Goal: Learn about a topic

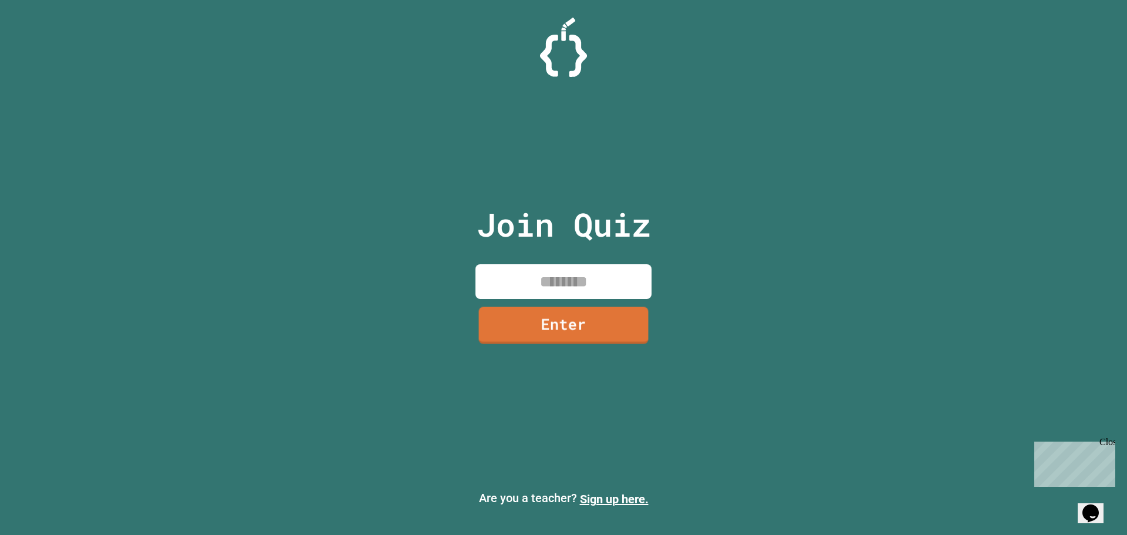
click at [568, 274] on input at bounding box center [563, 281] width 176 height 35
type input "********"
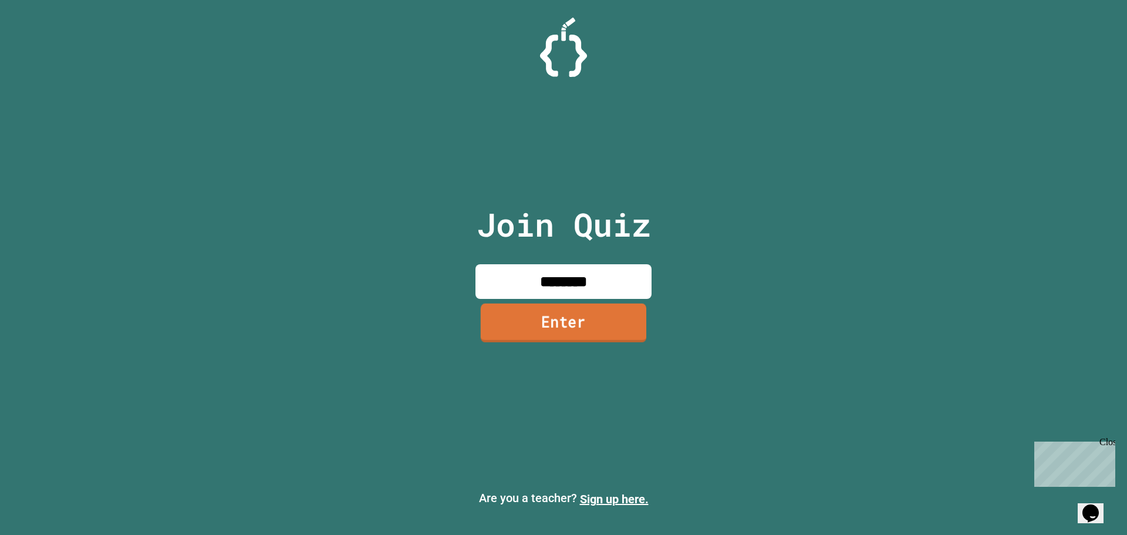
click at [603, 325] on link "Enter" at bounding box center [564, 322] width 166 height 39
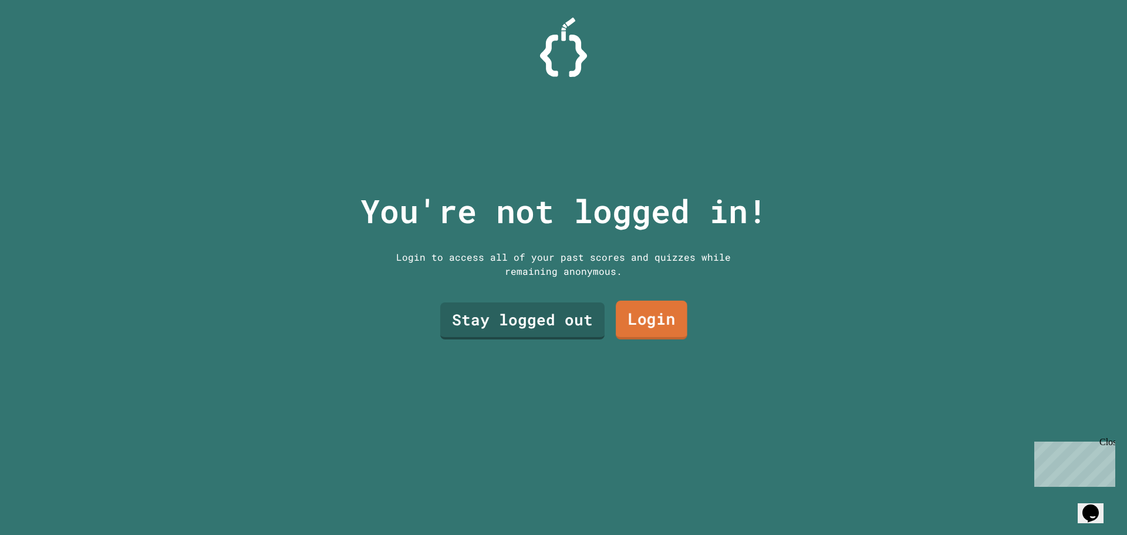
click at [616, 317] on link "Login" at bounding box center [652, 320] width 72 height 39
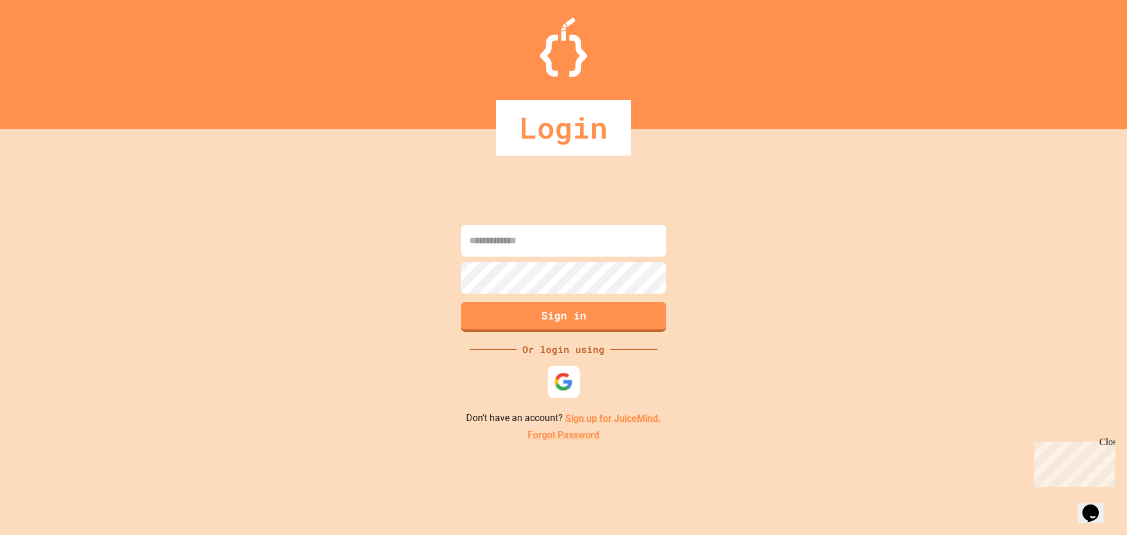
click at [556, 393] on div at bounding box center [564, 381] width 32 height 32
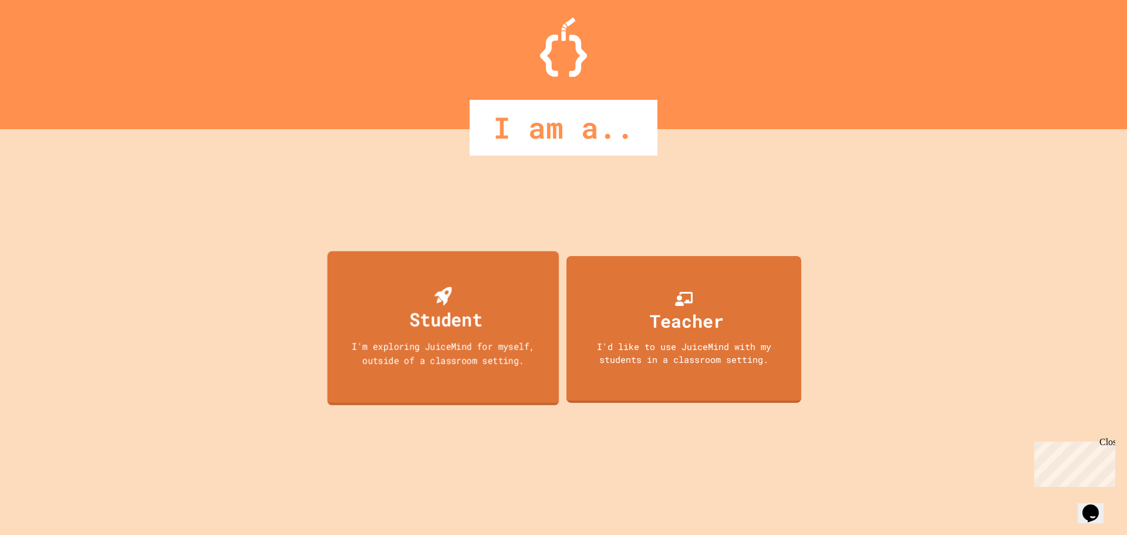
click at [498, 377] on div "Student I'm exploring JuiceMind for myself, outside of a classroom setting." at bounding box center [444, 328] width 232 height 154
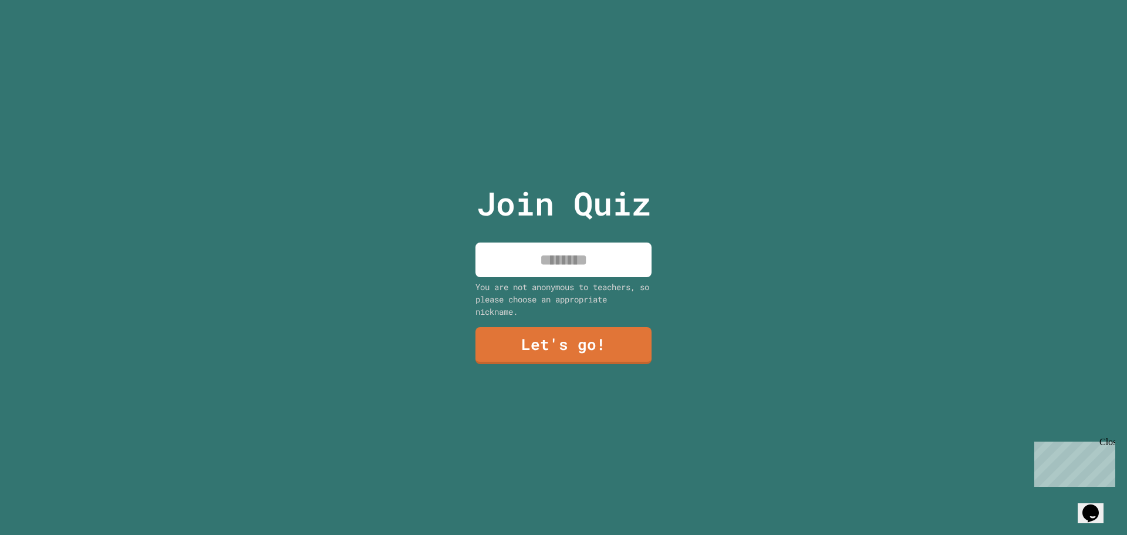
click at [578, 247] on input at bounding box center [563, 259] width 176 height 35
type input "******"
click at [552, 352] on link "Let's go!" at bounding box center [563, 344] width 171 height 39
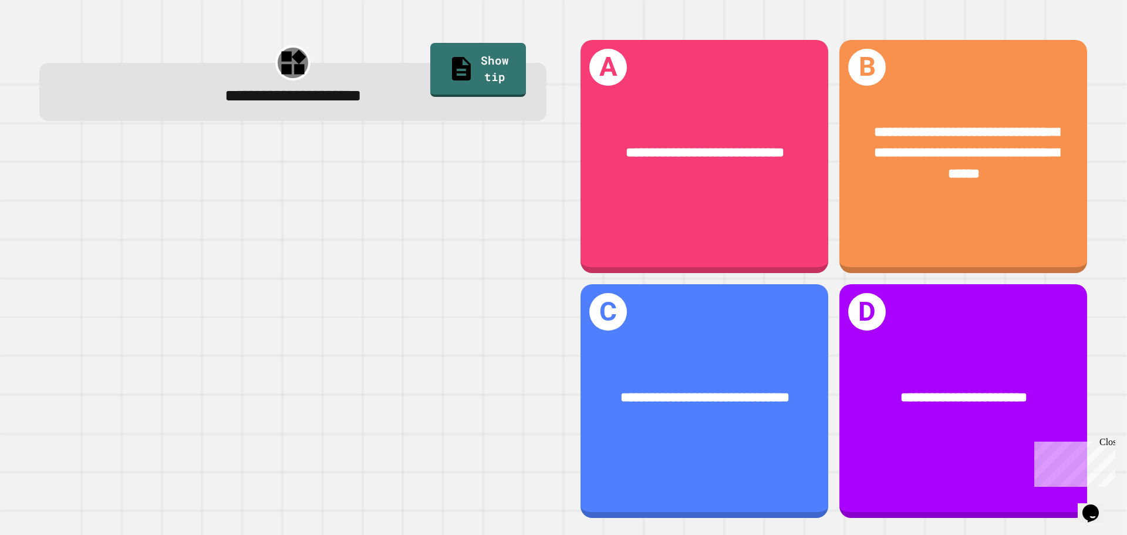
drag, startPoint x: 351, startPoint y: 42, endPoint x: 285, endPoint y: 133, distance: 111.8
click at [285, 131] on div "**********" at bounding box center [292, 278] width 541 height 512
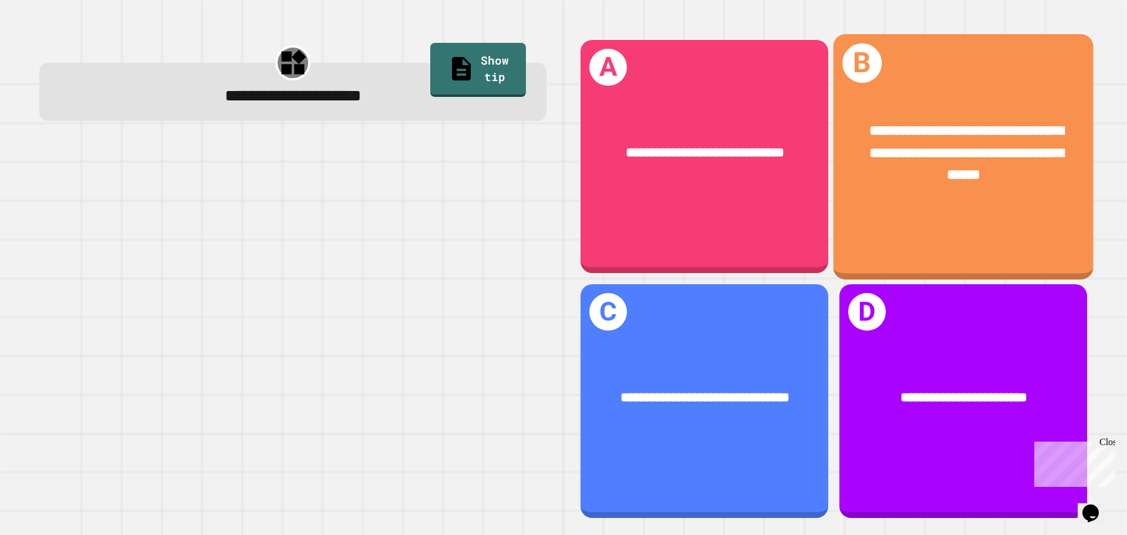
click at [915, 212] on div "**********" at bounding box center [964, 156] width 260 height 245
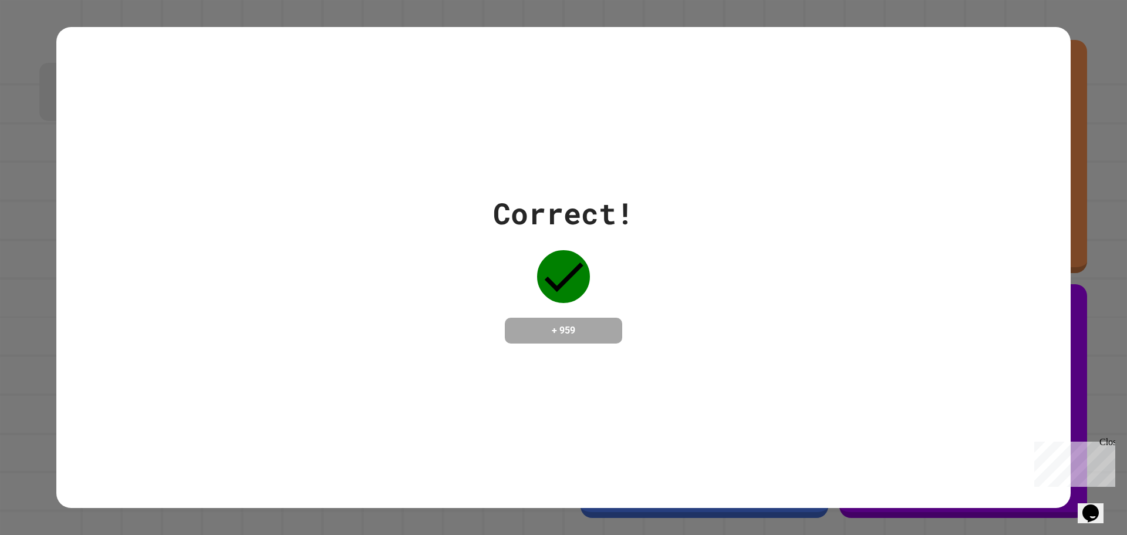
click at [569, 356] on div "Correct! + 959" at bounding box center [563, 267] width 1014 height 481
click at [712, 335] on div "Correct! + 959" at bounding box center [563, 267] width 1014 height 152
click at [627, 326] on div "Correct! + 959" at bounding box center [563, 267] width 141 height 152
click at [547, 275] on icon at bounding box center [563, 276] width 53 height 53
click at [518, 393] on div "Correct! + 959" at bounding box center [563, 267] width 1014 height 481
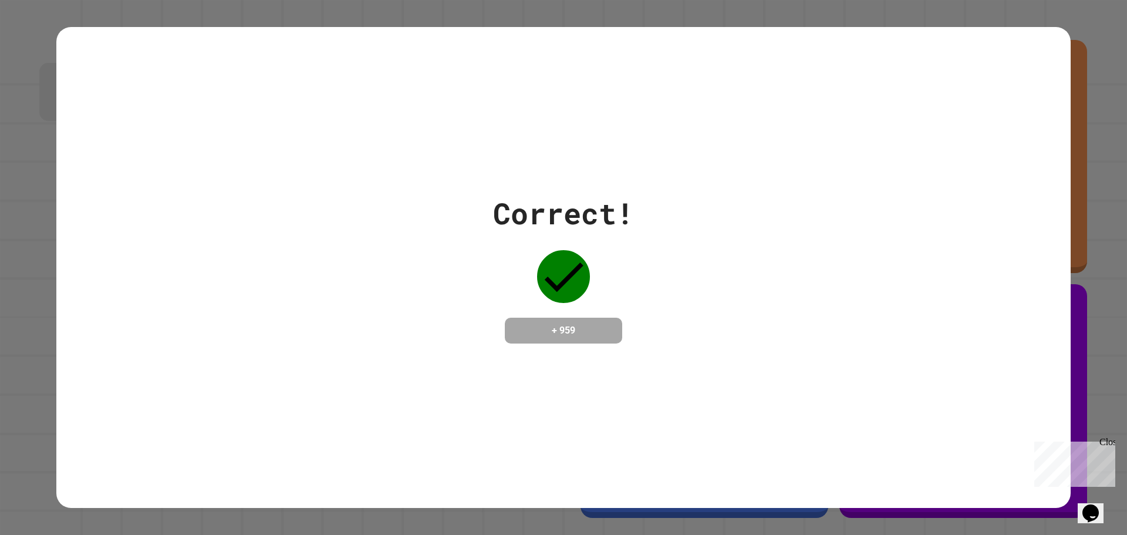
click at [556, 347] on div "Correct! + 959" at bounding box center [563, 267] width 1014 height 481
click at [518, 333] on h4 "+ 959" at bounding box center [564, 330] width 94 height 14
drag, startPoint x: 519, startPoint y: 333, endPoint x: 528, endPoint y: 336, distance: 8.7
click at [527, 336] on h4 "+ 959" at bounding box center [564, 330] width 94 height 14
click at [575, 331] on h4 "+ 959" at bounding box center [564, 330] width 94 height 14
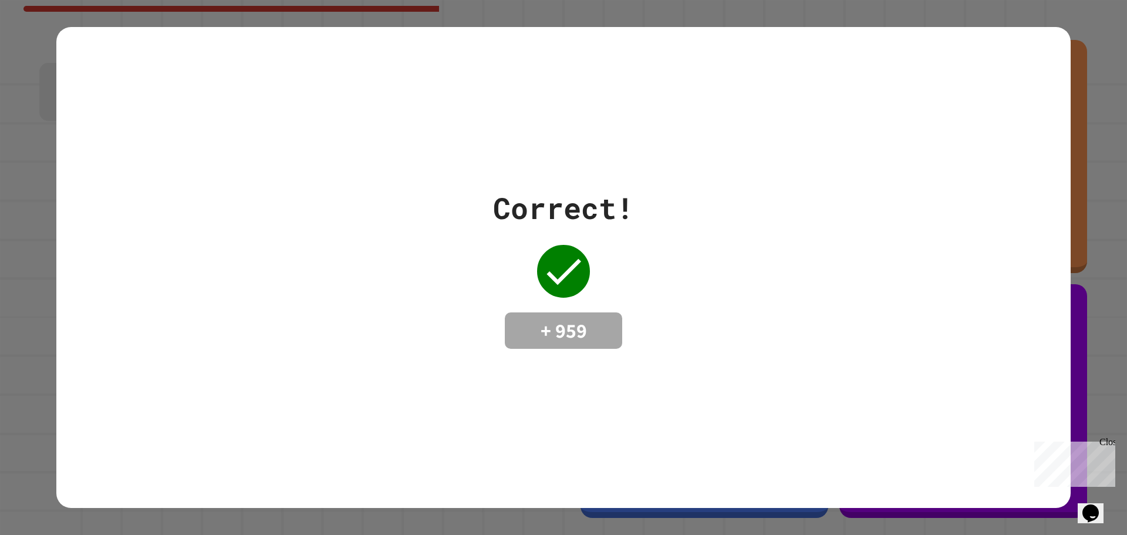
drag, startPoint x: 0, startPoint y: 0, endPoint x: 705, endPoint y: 146, distance: 719.8
click at [705, 146] on div "Correct! + 959" at bounding box center [563, 267] width 1014 height 481
drag, startPoint x: 613, startPoint y: 16, endPoint x: 564, endPoint y: 311, distance: 299.4
click at [564, 312] on div "+ 959" at bounding box center [563, 330] width 117 height 36
click at [687, 274] on div "Correct! + 959" at bounding box center [563, 267] width 1014 height 163
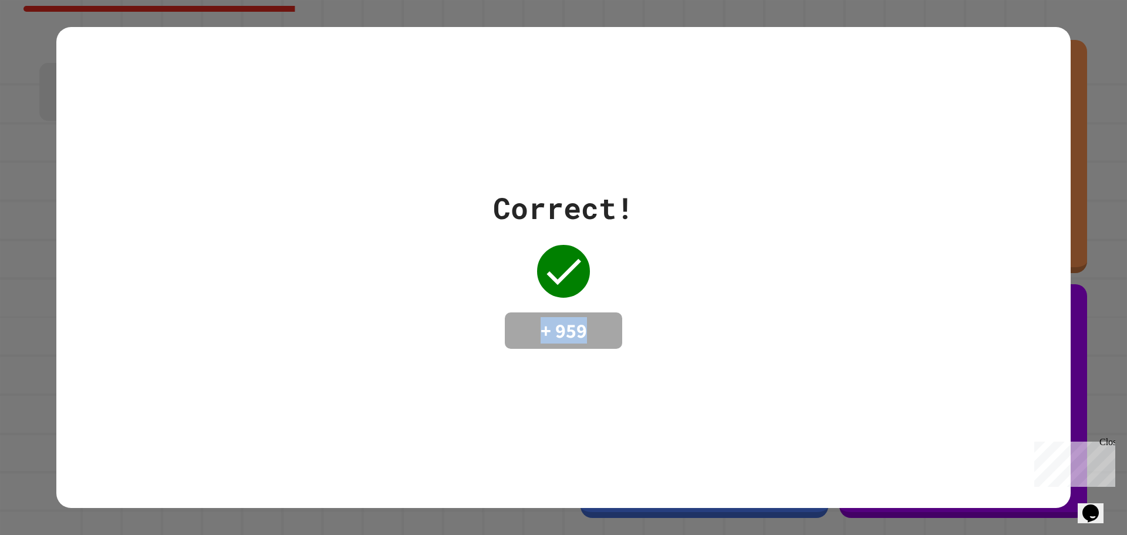
drag, startPoint x: 689, startPoint y: 275, endPoint x: 683, endPoint y: 277, distance: 6.1
click at [683, 277] on div "Correct! + 959" at bounding box center [563, 267] width 1014 height 163
click at [682, 277] on div "Correct! + 959" at bounding box center [563, 267] width 1014 height 163
click at [720, 133] on div "Correct! + 959" at bounding box center [563, 267] width 1014 height 481
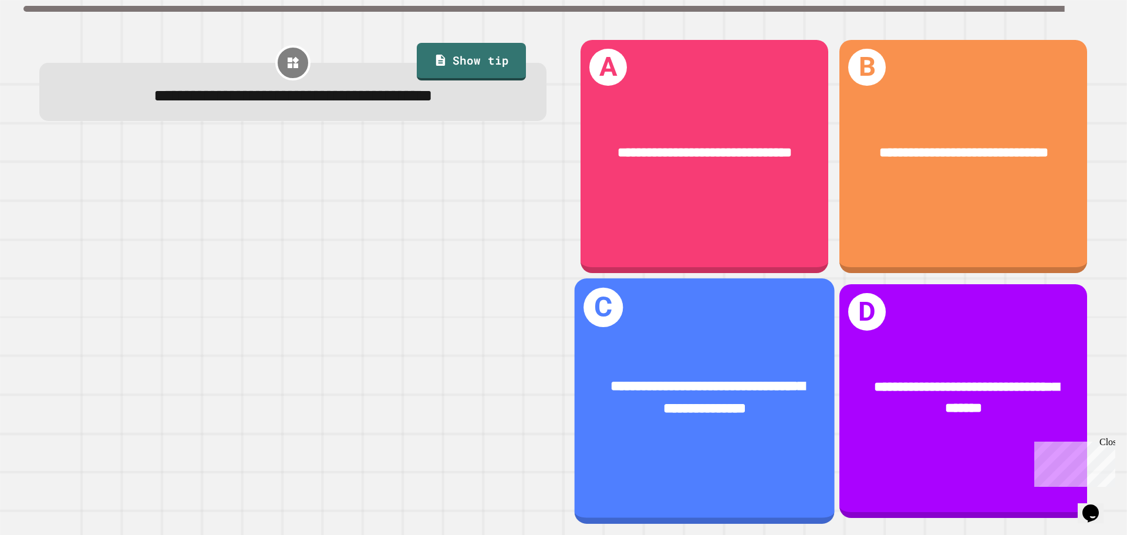
click at [734, 407] on div "**********" at bounding box center [705, 397] width 260 height 101
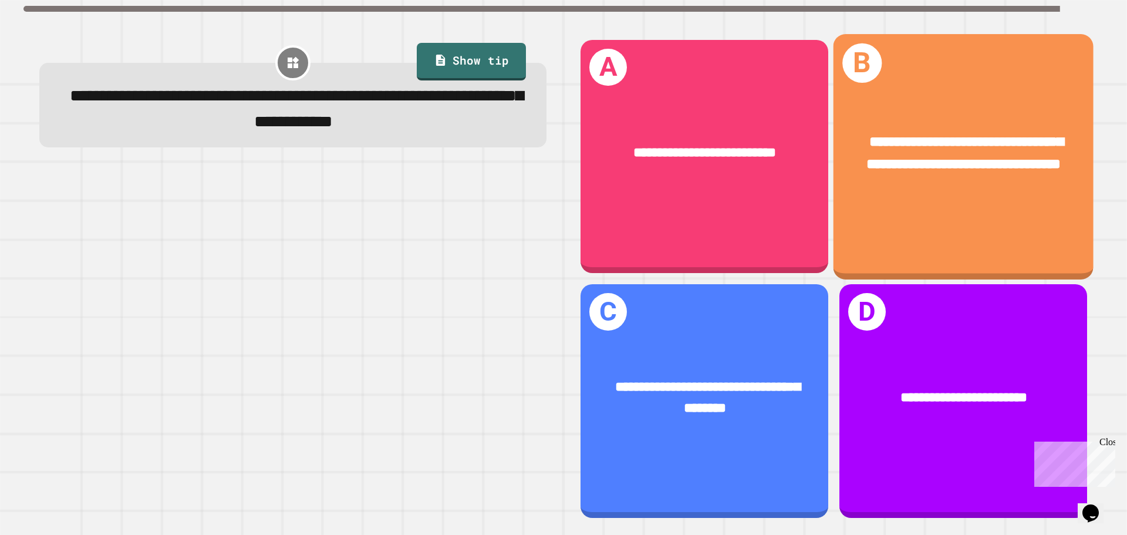
click at [918, 217] on div "**********" at bounding box center [964, 156] width 260 height 245
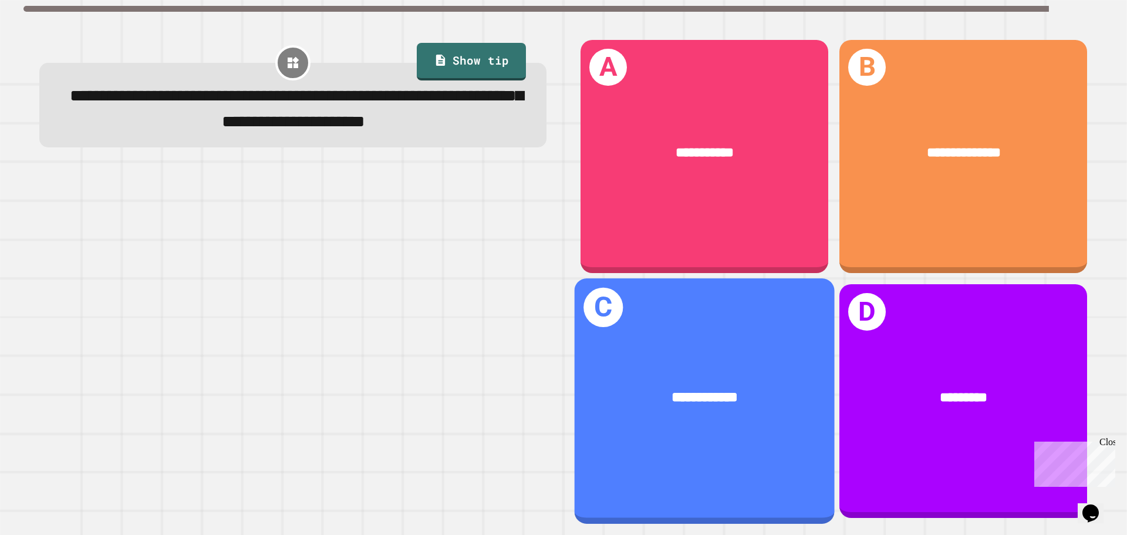
click at [676, 392] on span "**********" at bounding box center [705, 397] width 66 height 14
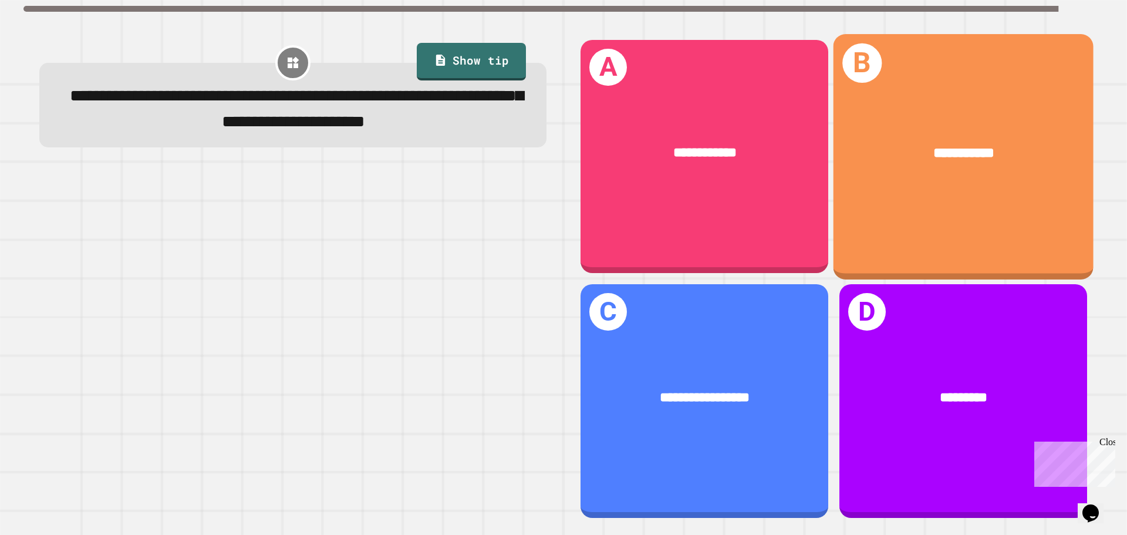
click at [980, 154] on span "**********" at bounding box center [963, 153] width 61 height 14
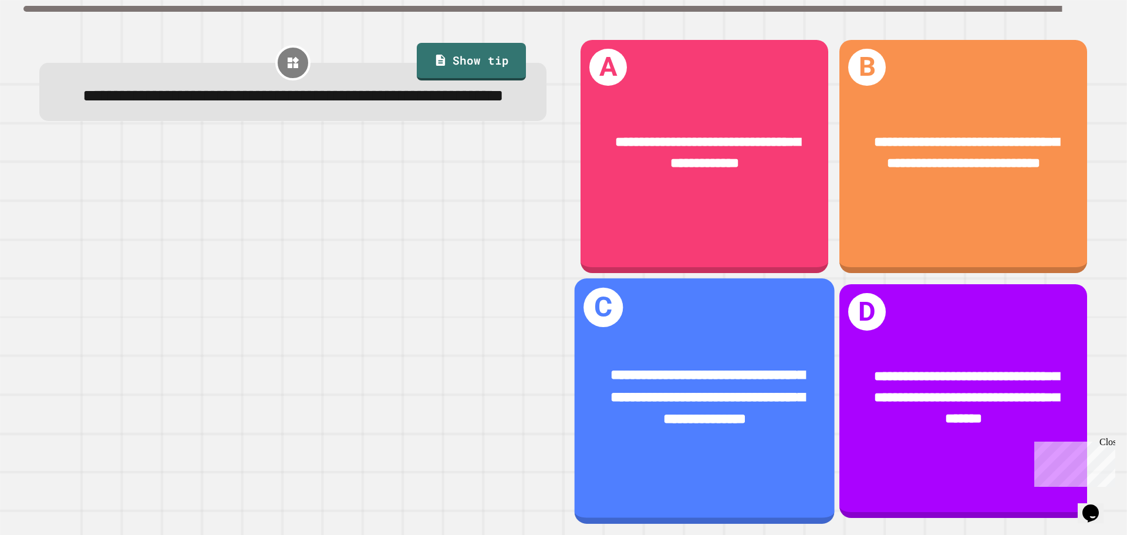
click at [774, 379] on div "**********" at bounding box center [704, 398] width 203 height 66
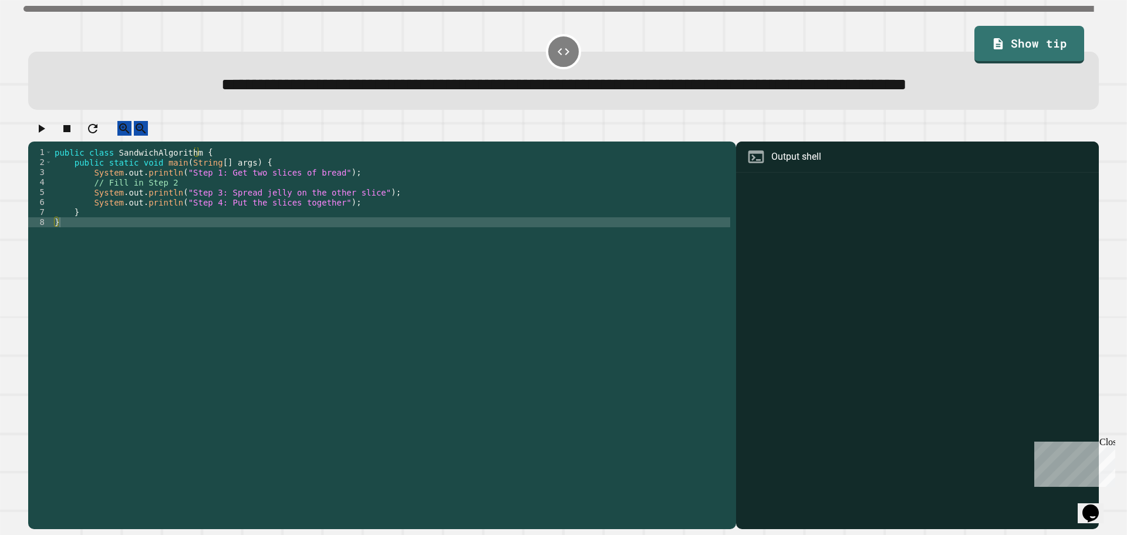
click at [367, 244] on div "public class SandwichAlgorithm { public static void main ( String [ ] args ) { …" at bounding box center [391, 311] width 678 height 329
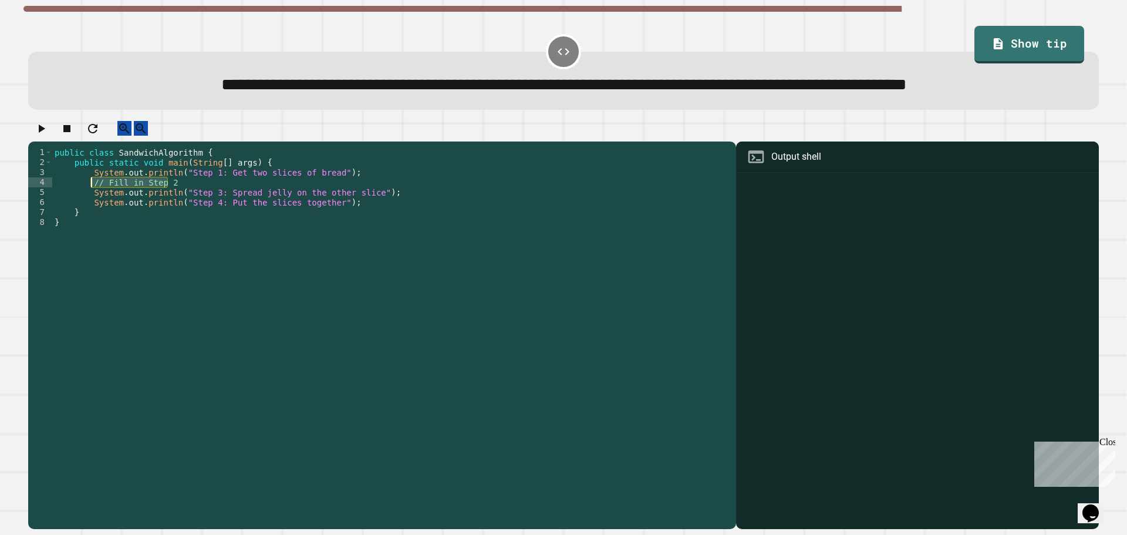
drag, startPoint x: 293, startPoint y: 222, endPoint x: 91, endPoint y: 224, distance: 202.5
click at [91, 224] on div "public class SandwichAlgorithm { public static void main ( String [ ] args ) { …" at bounding box center [391, 311] width 678 height 329
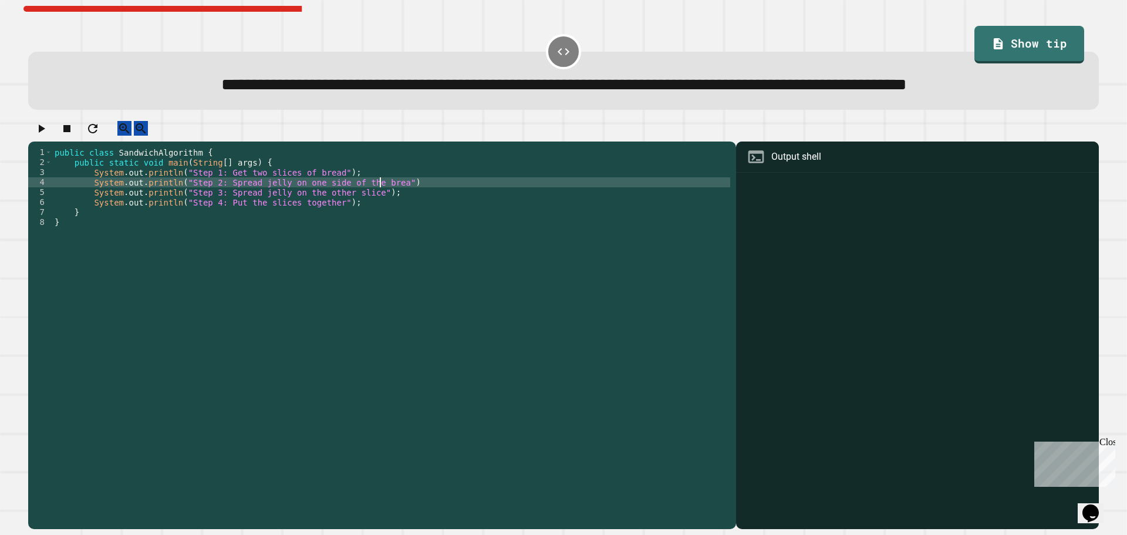
scroll to position [0, 23]
click at [427, 218] on div "public class SandwichAlgorithm { public static void main ( String [ ] args ) { …" at bounding box center [391, 311] width 678 height 329
type textarea "**********"
click at [45, 133] on icon "button" at bounding box center [42, 128] width 6 height 8
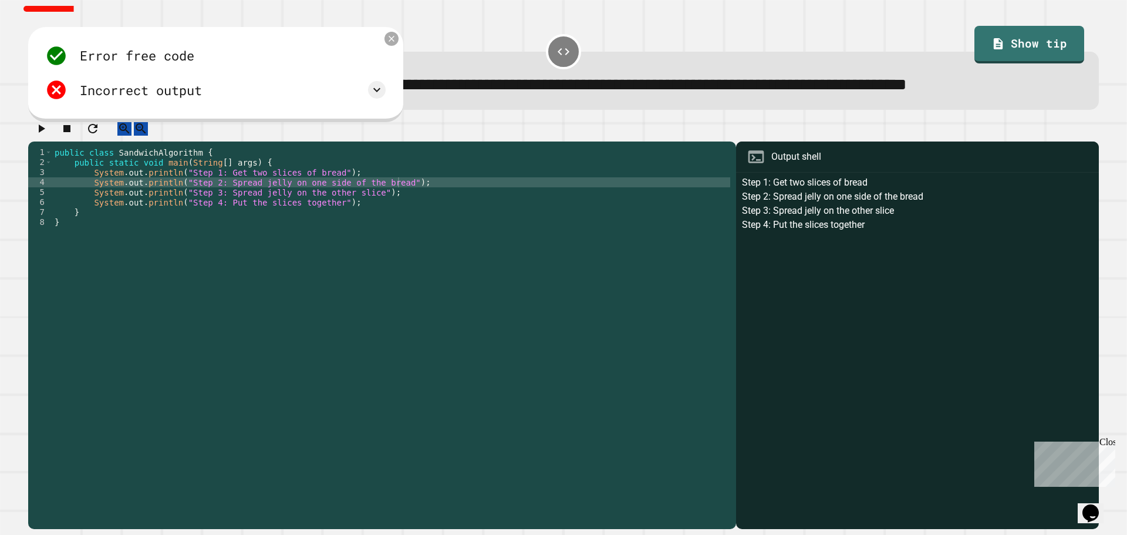
click at [393, 44] on icon at bounding box center [392, 39] width 10 height 10
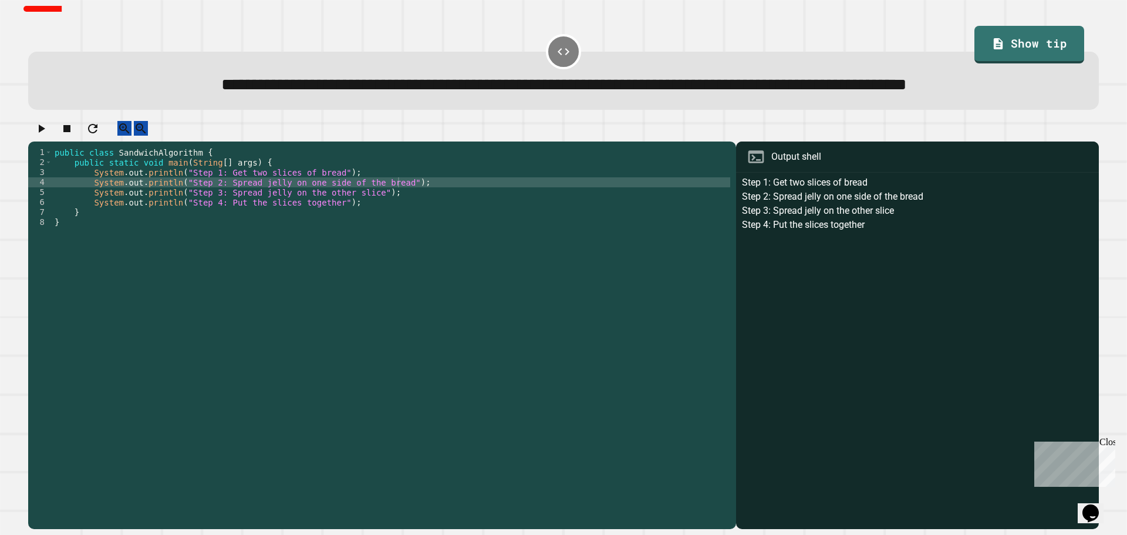
click at [564, 43] on div at bounding box center [563, 51] width 35 height 35
click at [907, 77] on span "**********" at bounding box center [564, 85] width 686 height 16
click at [1023, 42] on link "Show tip" at bounding box center [1029, 45] width 110 height 38
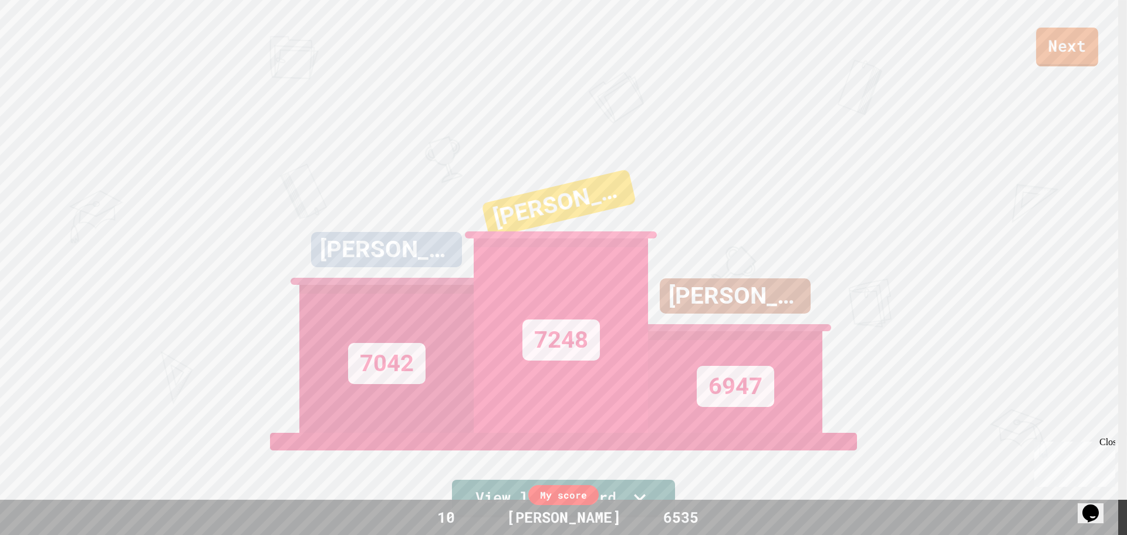
click at [1074, 48] on link "Next" at bounding box center [1067, 47] width 62 height 39
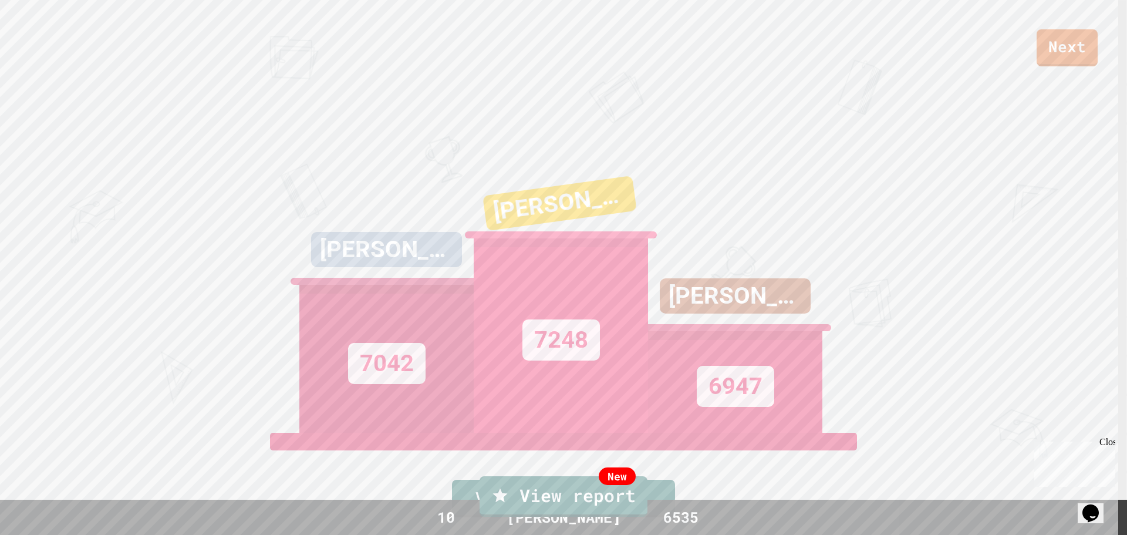
type textarea "**********"
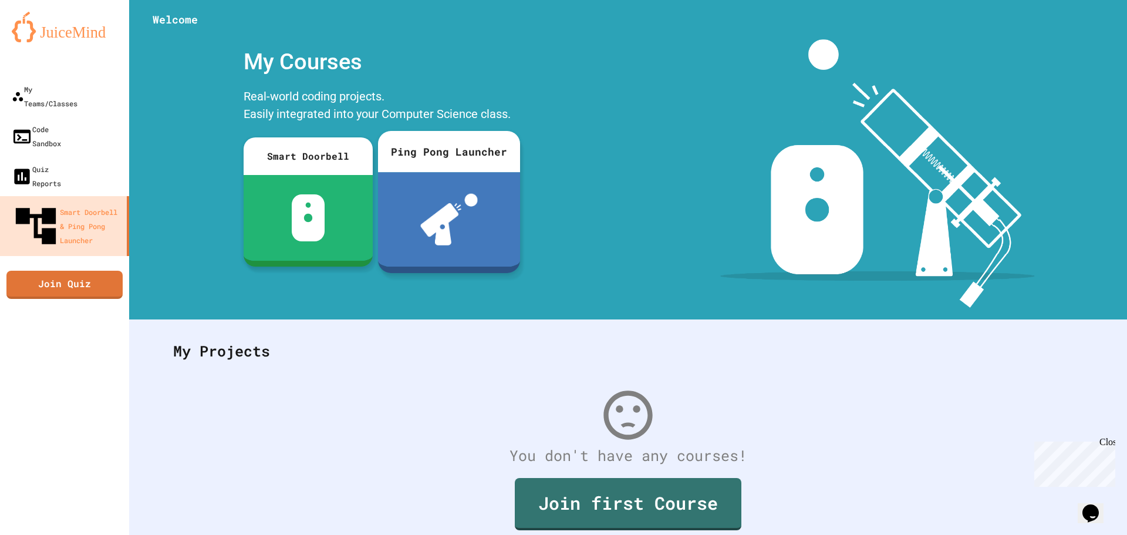
click at [431, 158] on div "Ping Pong Launcher" at bounding box center [449, 151] width 142 height 41
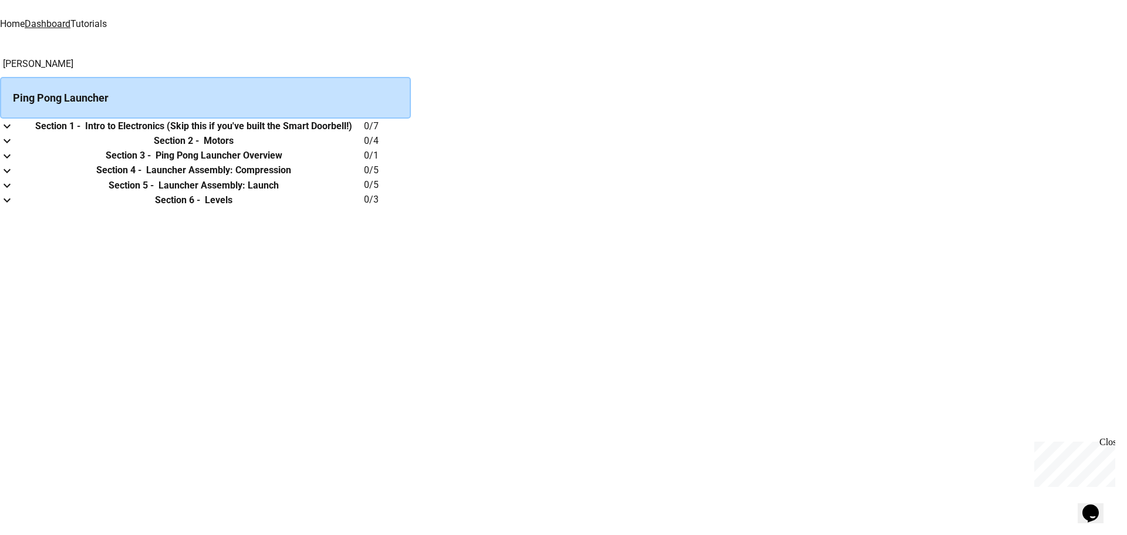
click at [352, 133] on h6 "Intro to Electronics (Skip this if you've built the Smart Doorbell!)" at bounding box center [218, 126] width 267 height 14
click at [14, 207] on icon "expand row" at bounding box center [7, 200] width 14 height 14
click at [41, 251] on h6 "Chapter 3" at bounding box center [20, 244] width 41 height 14
click at [200, 207] on h6 "Section 6 -" at bounding box center [177, 200] width 45 height 14
click at [199, 148] on h6 "Section 2 -" at bounding box center [176, 141] width 45 height 14
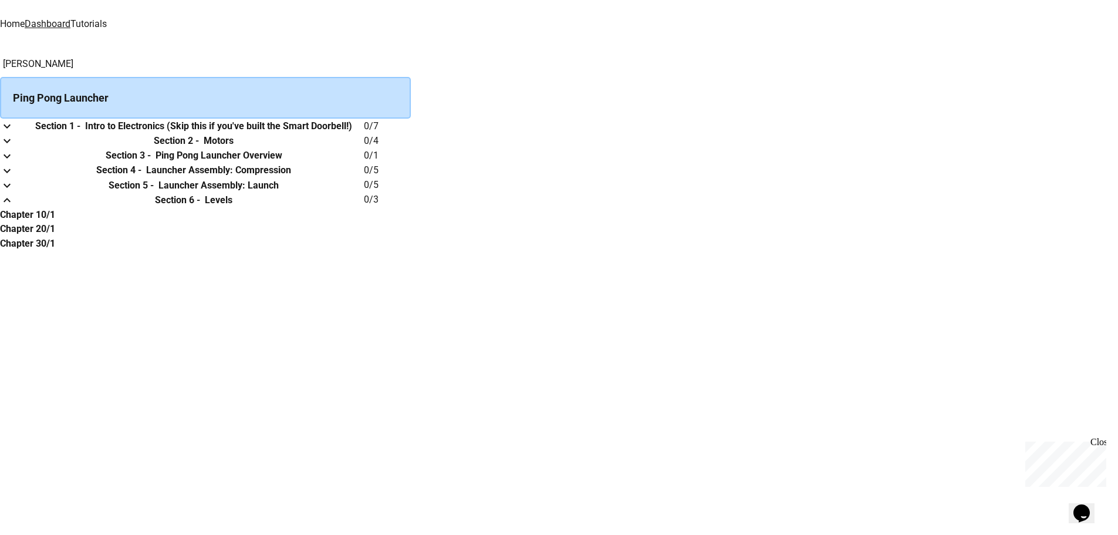
click at [14, 148] on icon "expand row" at bounding box center [7, 141] width 14 height 14
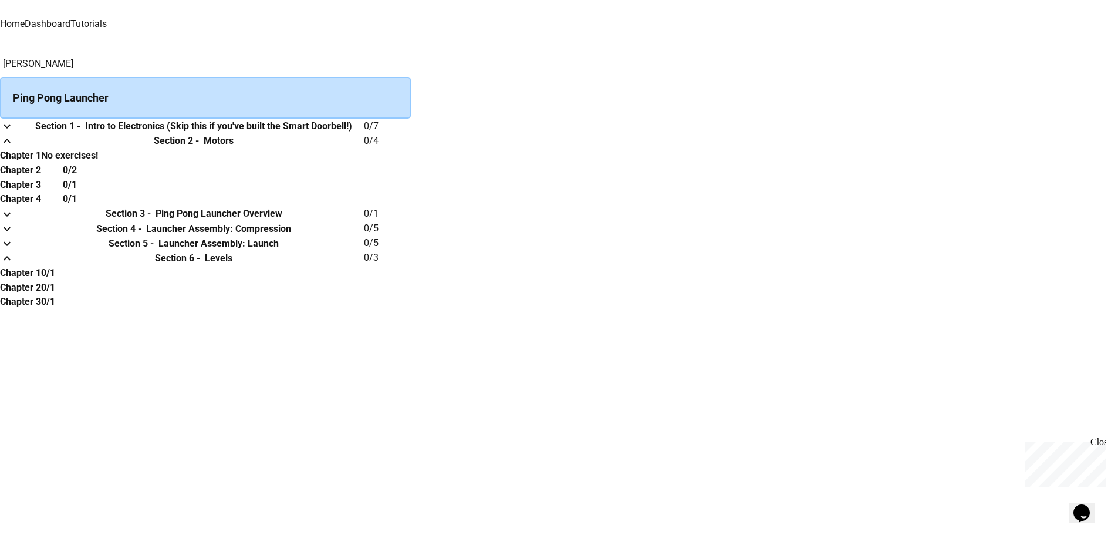
click at [98, 163] on h6 "No exercises!" at bounding box center [69, 156] width 57 height 14
click at [41, 177] on h6 "Chapter 2" at bounding box center [20, 170] width 41 height 14
drag, startPoint x: 423, startPoint y: 336, endPoint x: 455, endPoint y: 409, distance: 79.1
click at [411, 309] on tbody "Section 1 - Intro to Electronics (Skip this if you've built the Smart Doorbell!…" at bounding box center [205, 214] width 411 height 190
drag, startPoint x: 457, startPoint y: 406, endPoint x: 464, endPoint y: 390, distance: 17.3
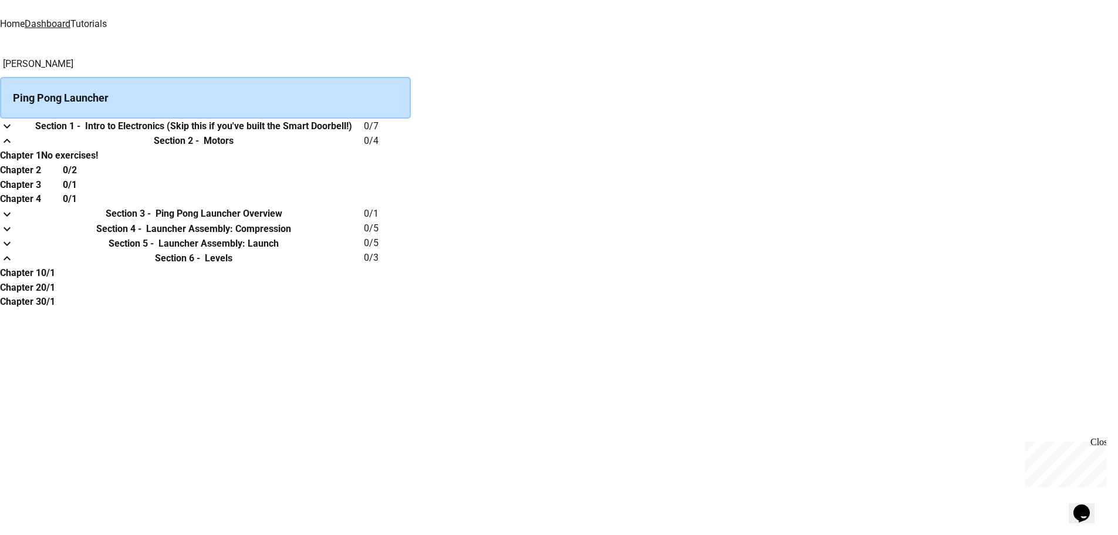
click at [364, 221] on th "Section 3 - Ping Pong Launcher Overview" at bounding box center [193, 213] width 340 height 15
click at [69, 57] on div "Lucius Coriglione Ping Pong Launcher Section 1 - Intro to Electronics (Skip thi…" at bounding box center [559, 183] width 1118 height 252
click at [75, 28] on div "Home Dashboard Tutorials" at bounding box center [559, 22] width 1118 height 45
click at [76, 28] on div "Home Dashboard Tutorials" at bounding box center [559, 22] width 1118 height 45
click at [336, 16] on img at bounding box center [371, 8] width 70 height 16
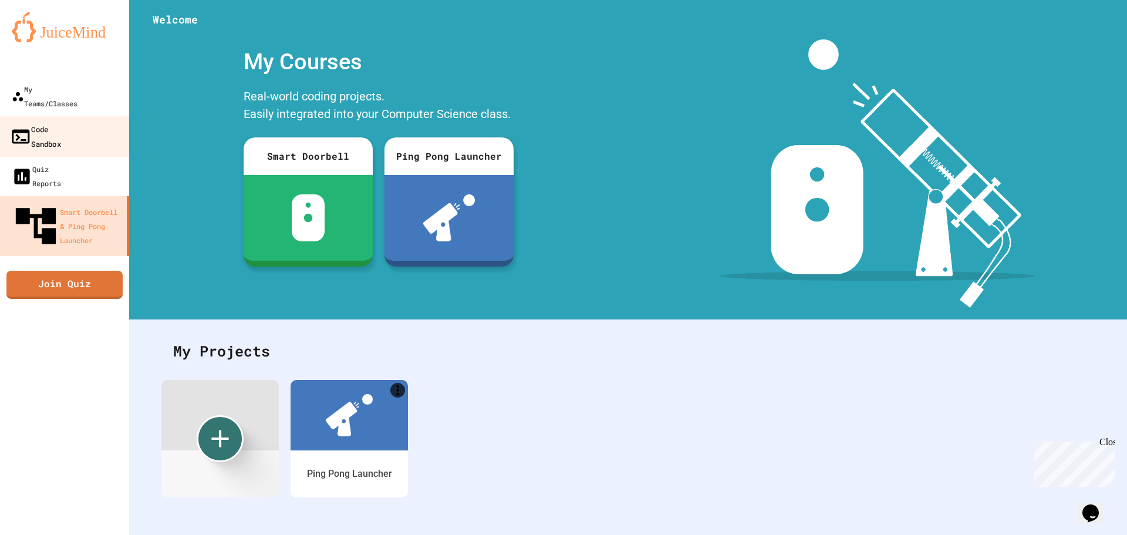
click at [50, 122] on div "Code Sandbox" at bounding box center [35, 136] width 51 height 29
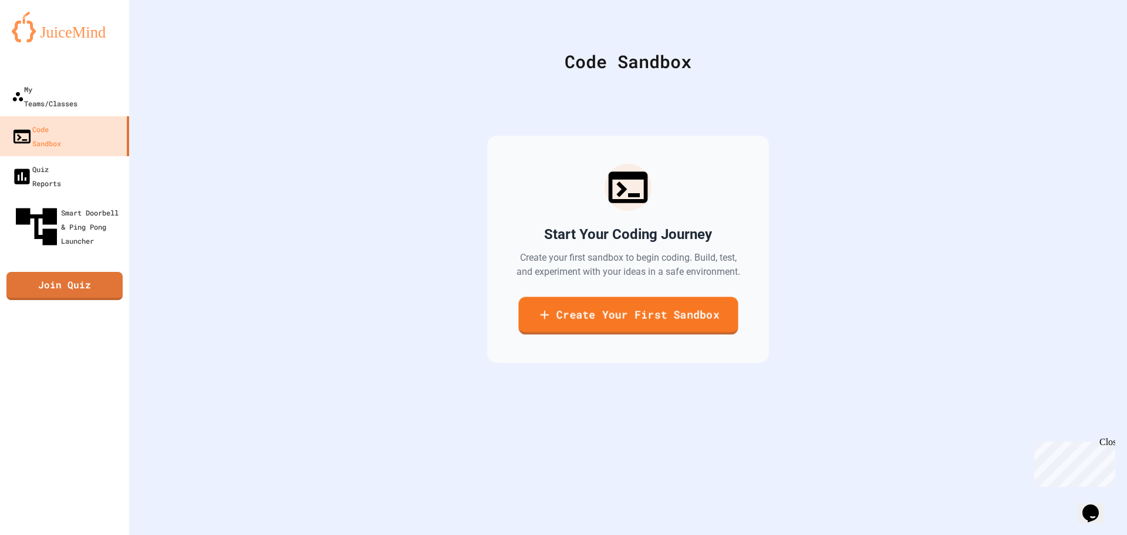
click at [627, 323] on link "Create Your First Sandbox" at bounding box center [628, 315] width 220 height 38
